Goal: Information Seeking & Learning: Learn about a topic

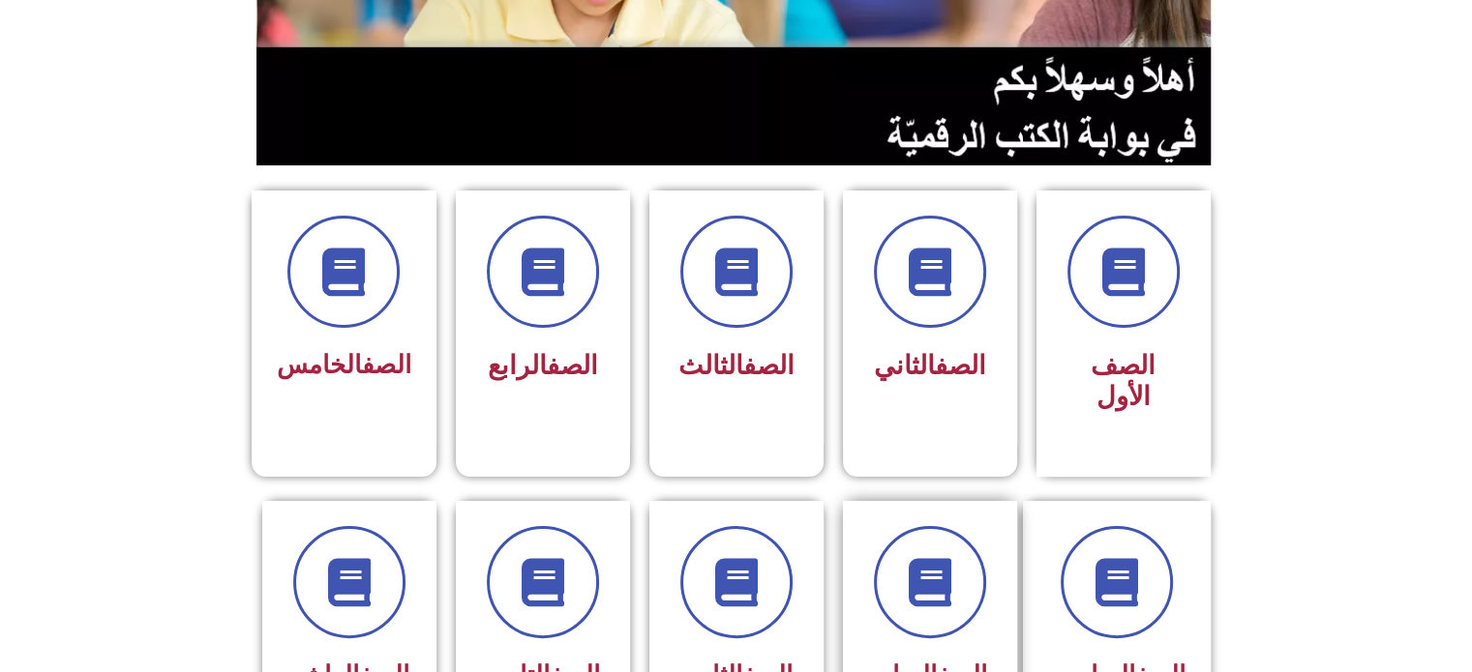
scroll to position [387, 0]
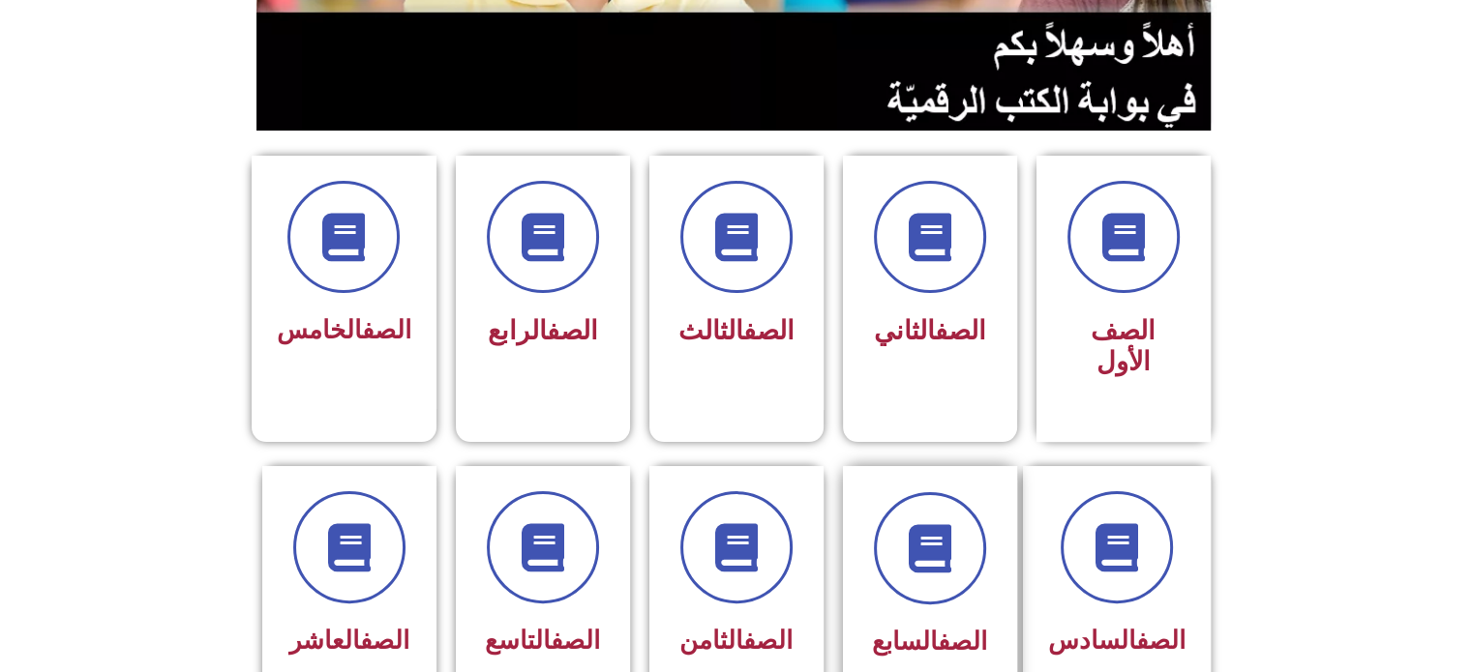
click at [890, 619] on div "الصف السابع" at bounding box center [930, 642] width 122 height 47
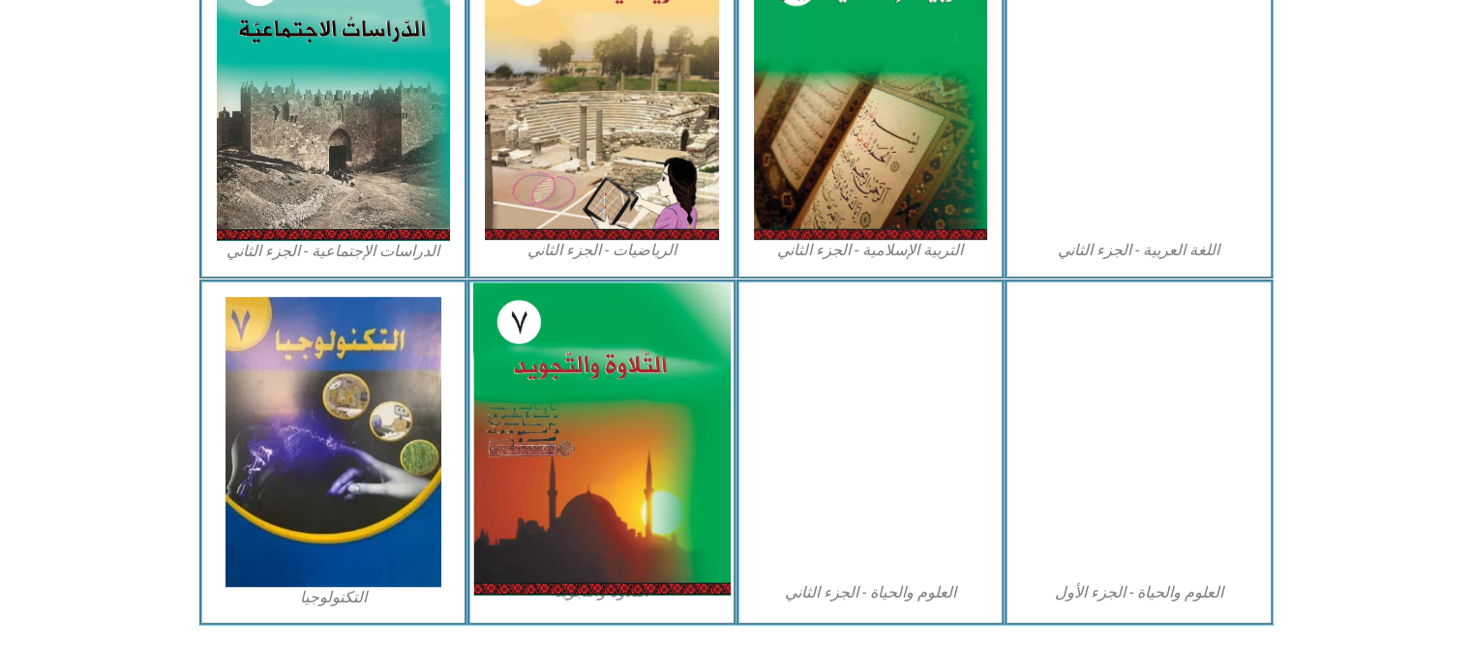
scroll to position [1053, 0]
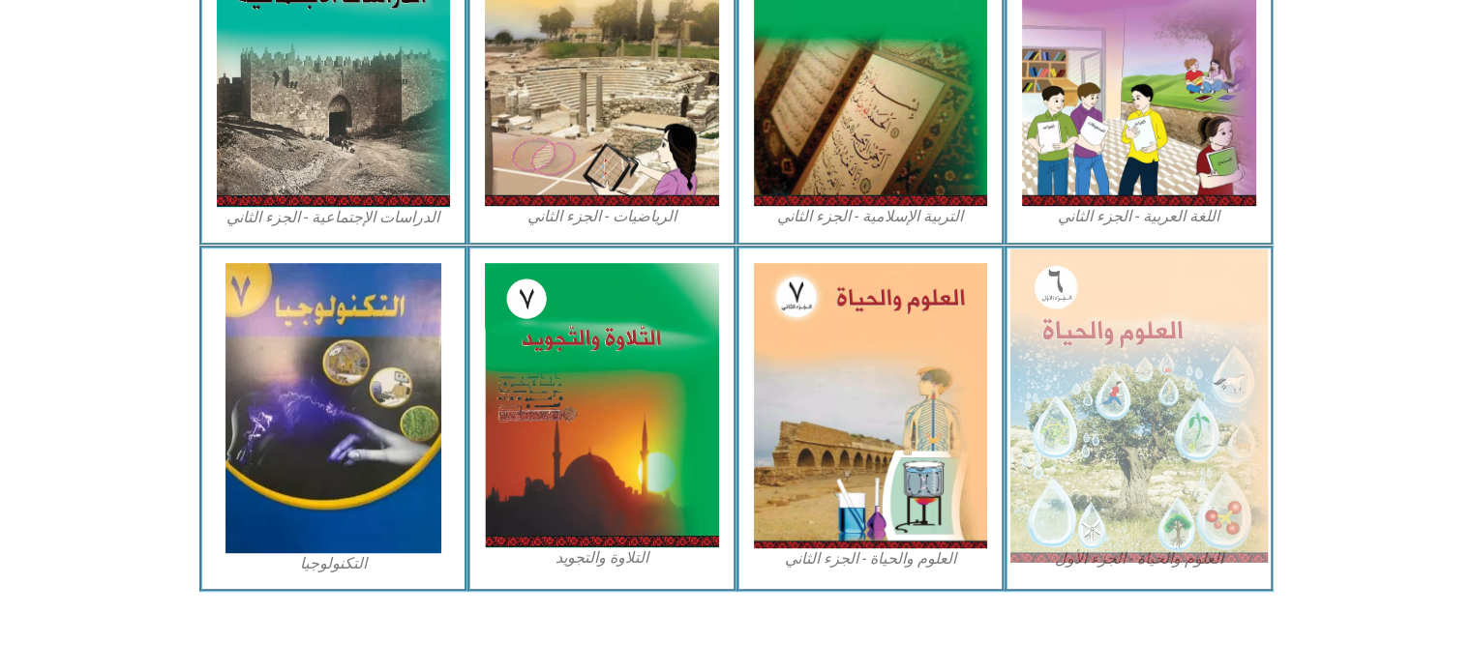
click at [1069, 325] on img at bounding box center [1138, 405] width 257 height 313
click at [1090, 312] on img at bounding box center [1138, 405] width 257 height 313
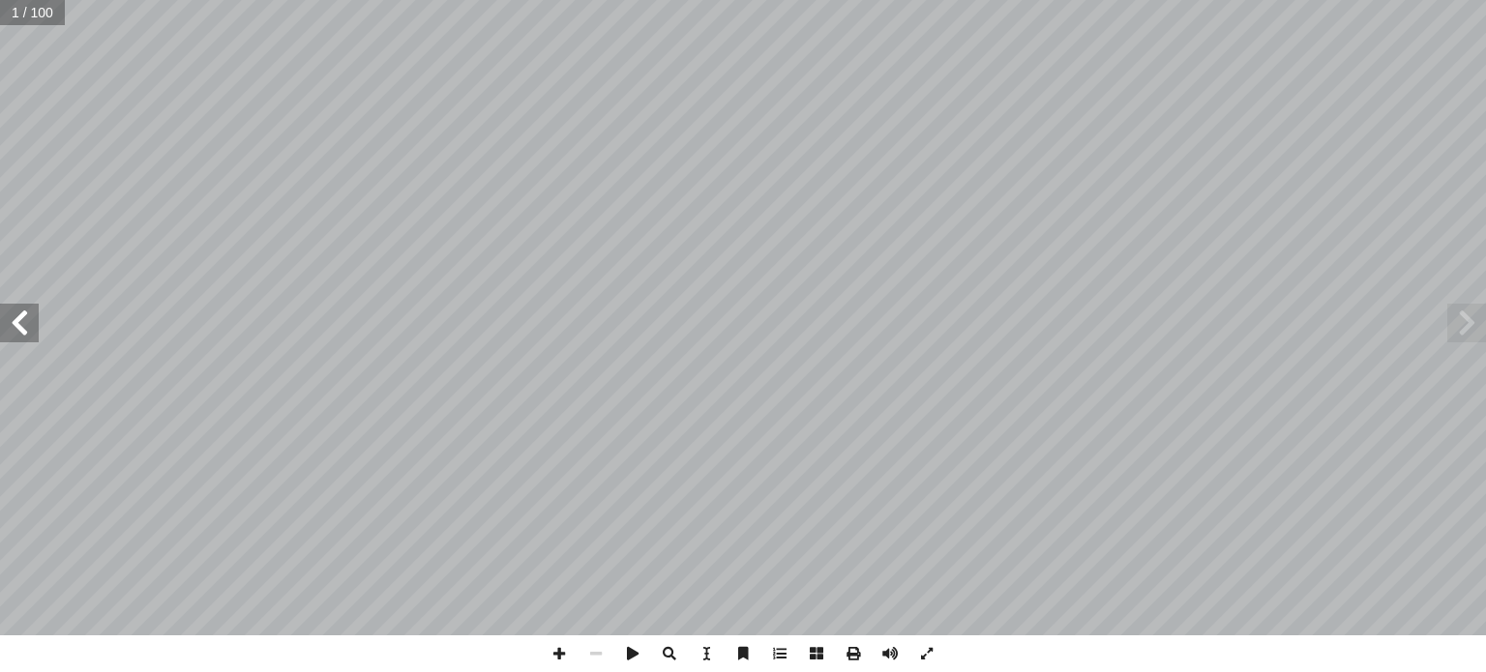
click at [23, 330] on span at bounding box center [19, 323] width 39 height 39
click at [23, 328] on span at bounding box center [19, 323] width 39 height 39
click at [20, 327] on span at bounding box center [19, 323] width 39 height 39
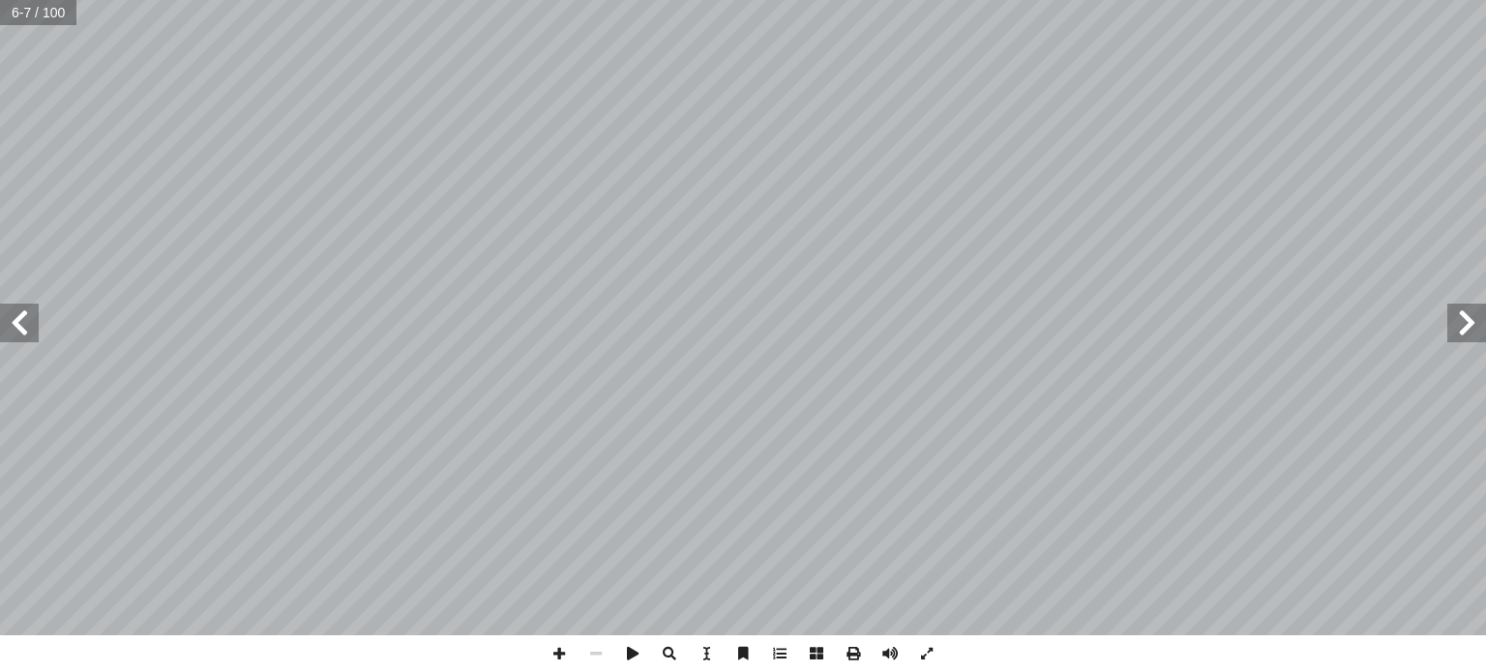
click at [37, 335] on div "2 ١ الـــــوحدة خصائص الكائنات الحية مل وفكر أ ا ت تتميز البيئة الفلسطينية بغنا…" at bounding box center [743, 318] width 1486 height 636
click at [28, 328] on span at bounding box center [19, 323] width 39 height 39
click at [19, 324] on span at bounding box center [19, 323] width 39 height 39
click at [7, 329] on span at bounding box center [19, 323] width 39 height 39
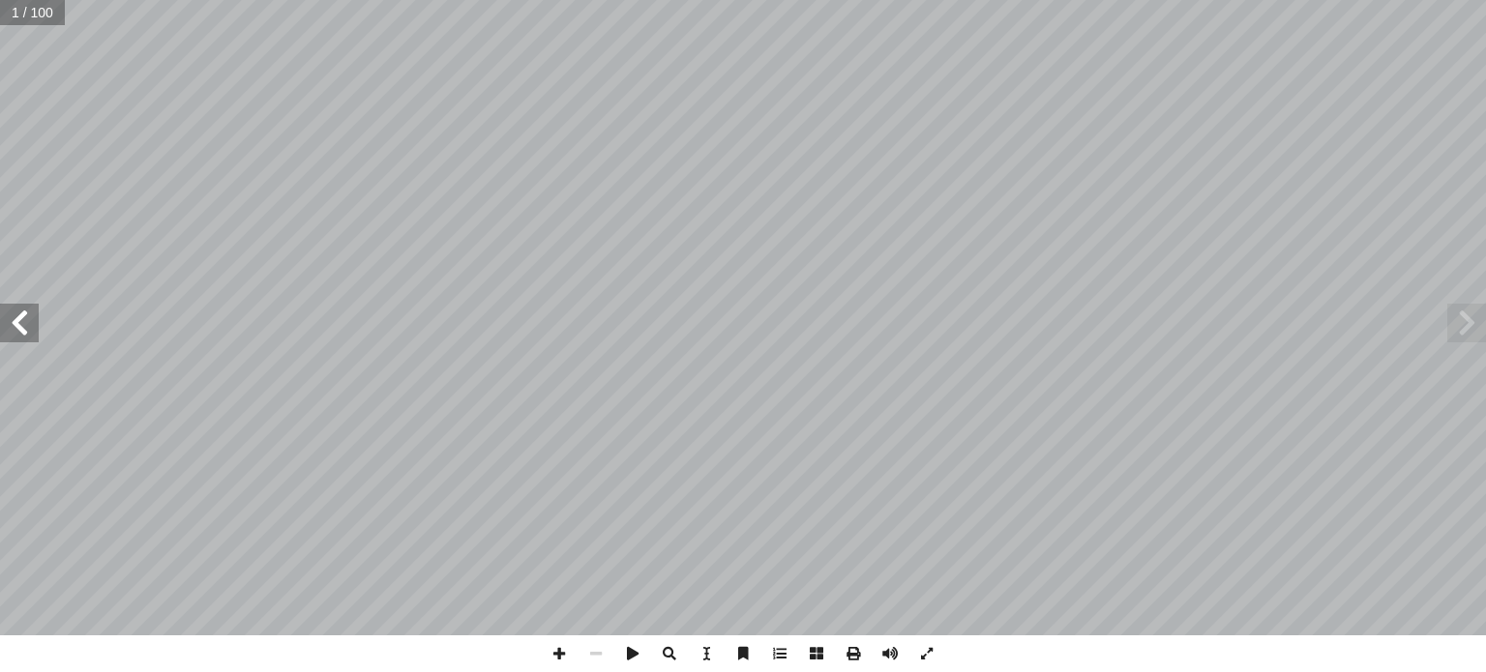
click at [7, 329] on span at bounding box center [19, 323] width 39 height 39
click at [5, 328] on span at bounding box center [19, 323] width 39 height 39
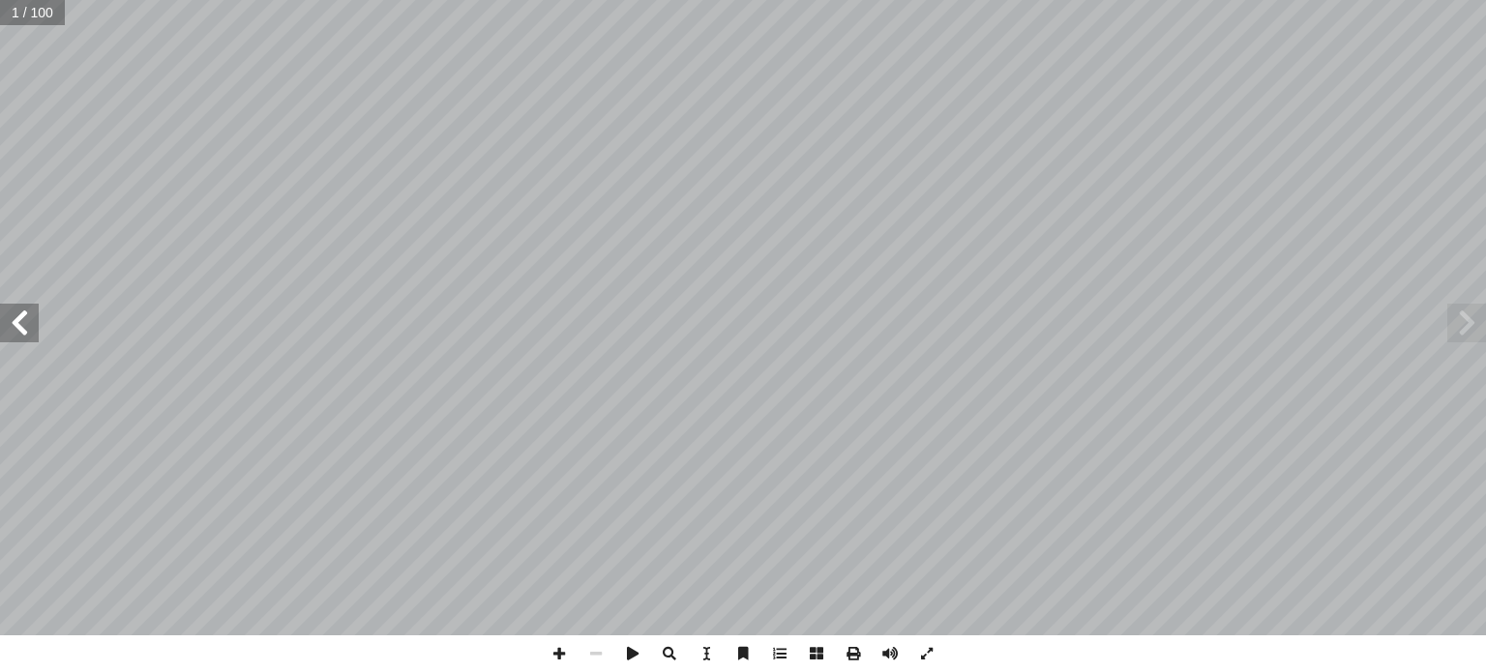
click at [5, 328] on span at bounding box center [19, 323] width 39 height 39
click at [4, 326] on span at bounding box center [19, 323] width 39 height 39
